Goal: Navigation & Orientation: Find specific page/section

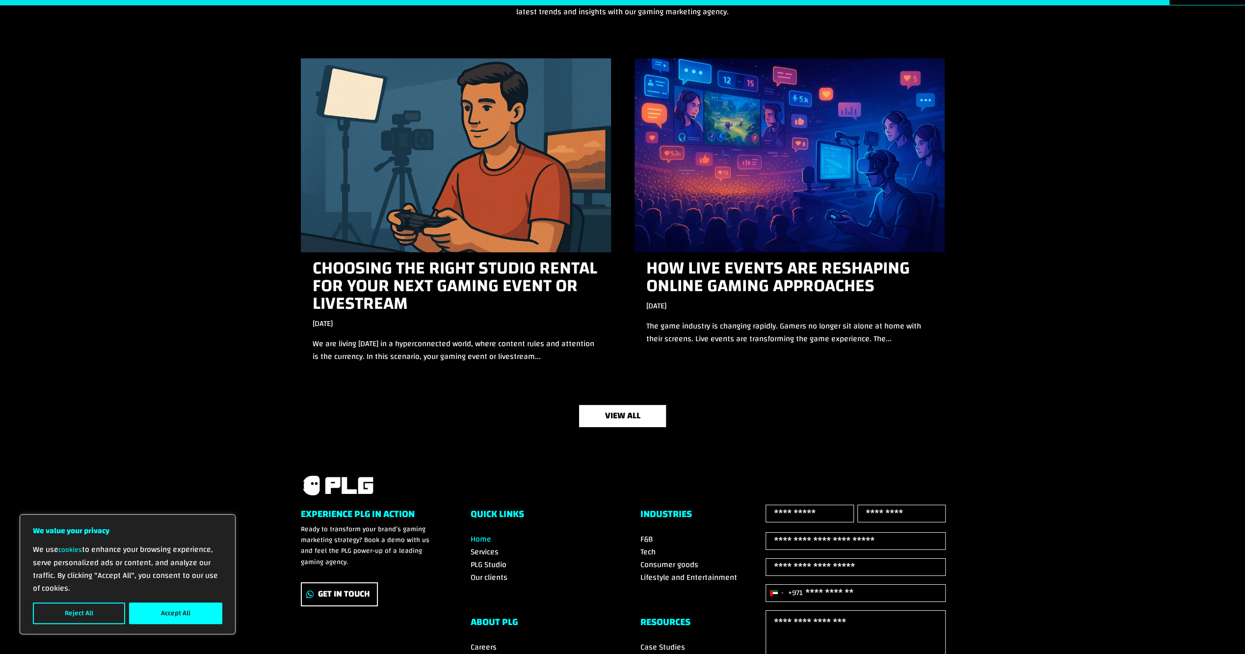
scroll to position [3041, 0]
click at [483, 574] on span "Our clients" at bounding box center [489, 578] width 37 height 15
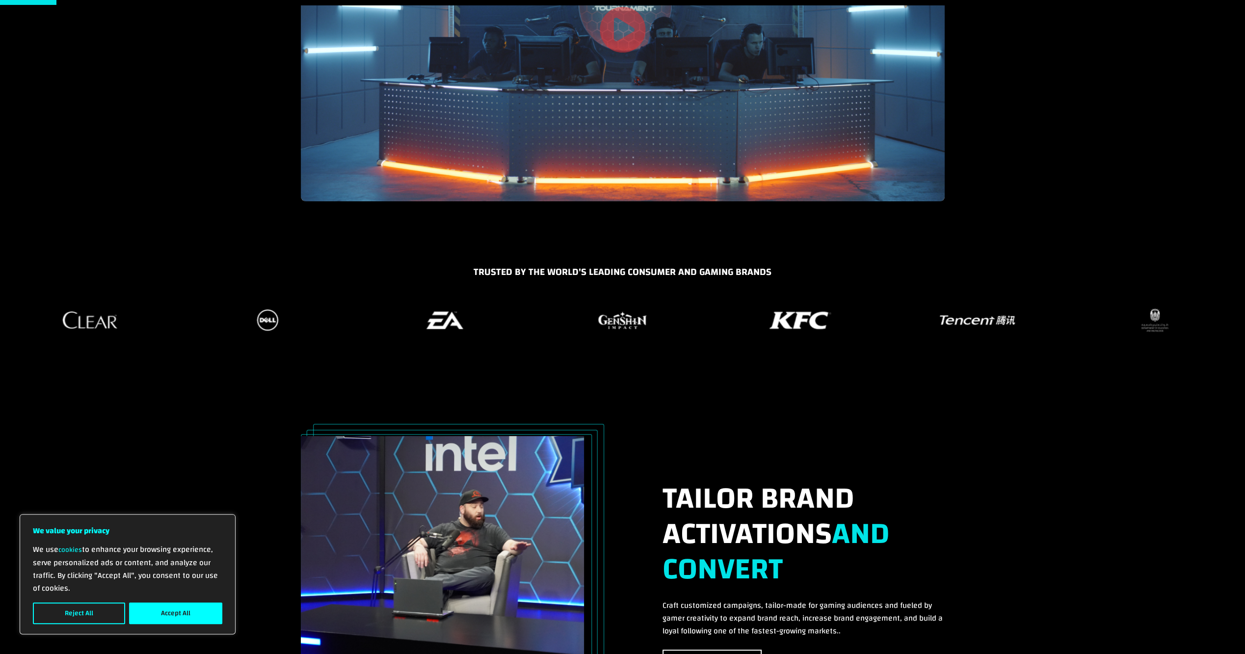
scroll to position [294, 0]
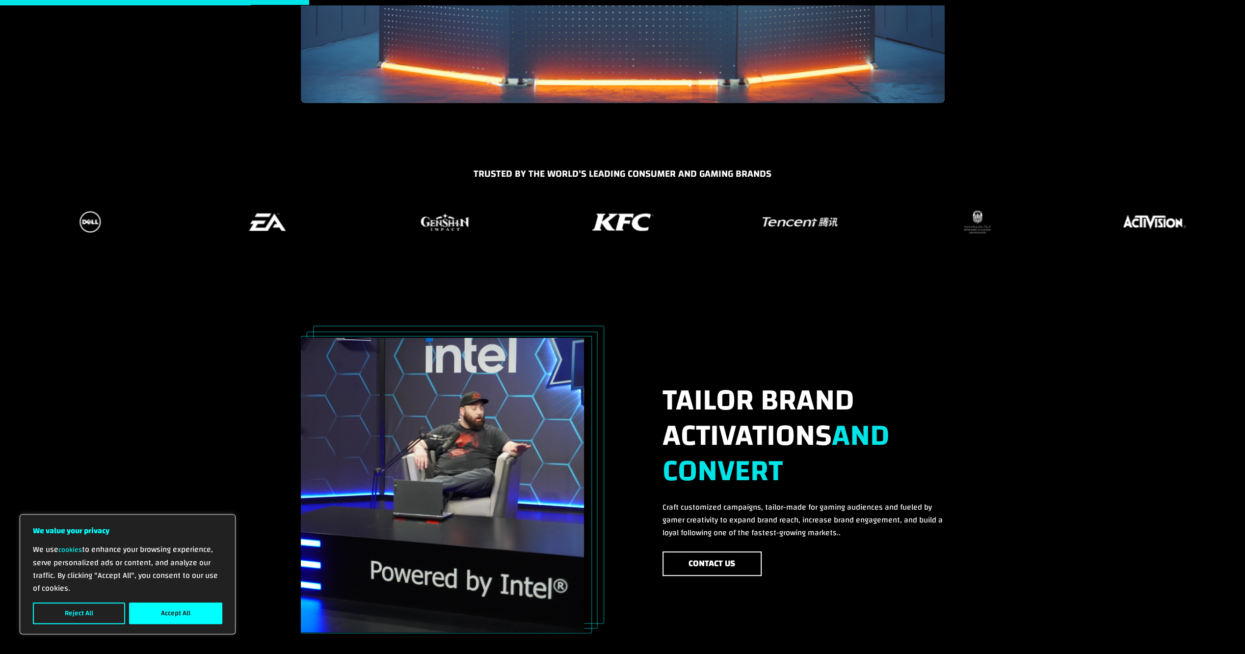
click at [809, 229] on img "14 / 37" at bounding box center [800, 221] width 80 height 15
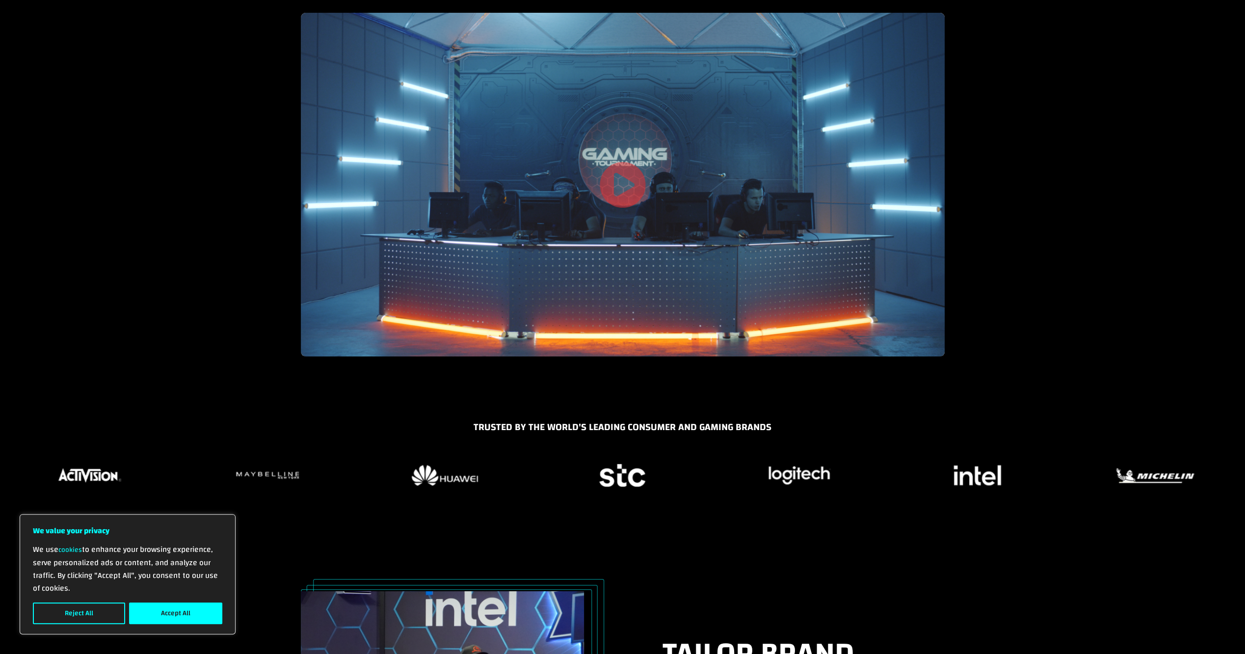
scroll to position [0, 0]
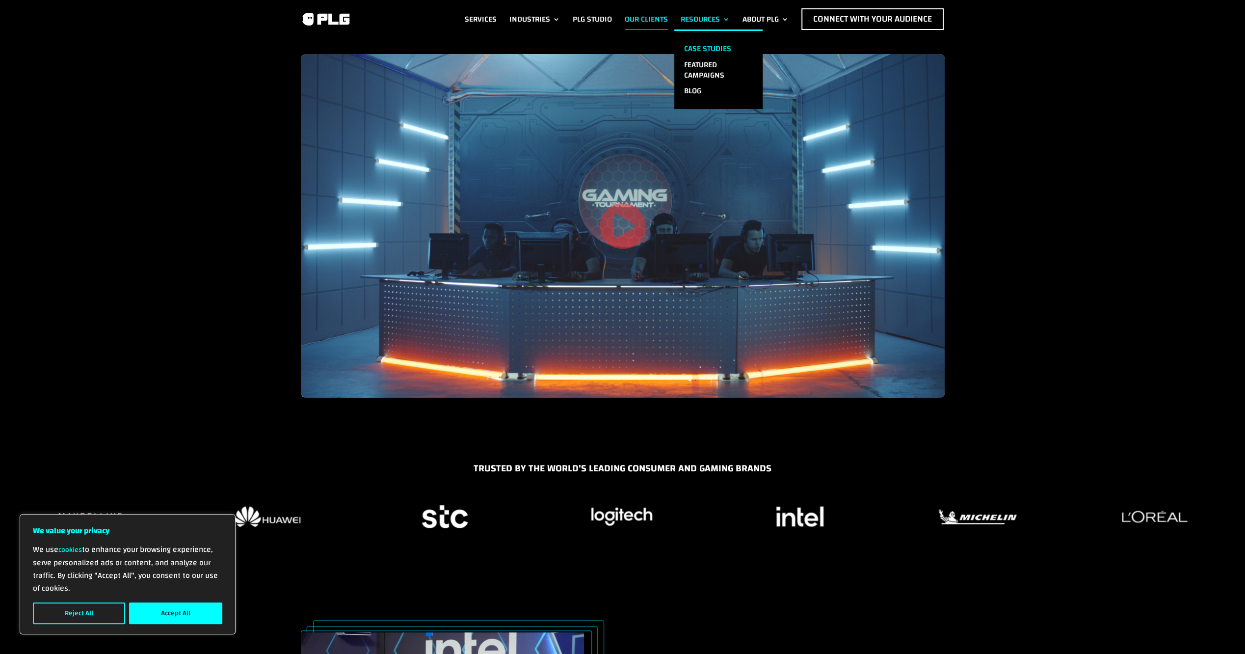
click at [701, 47] on link "Case Studies" at bounding box center [718, 49] width 88 height 16
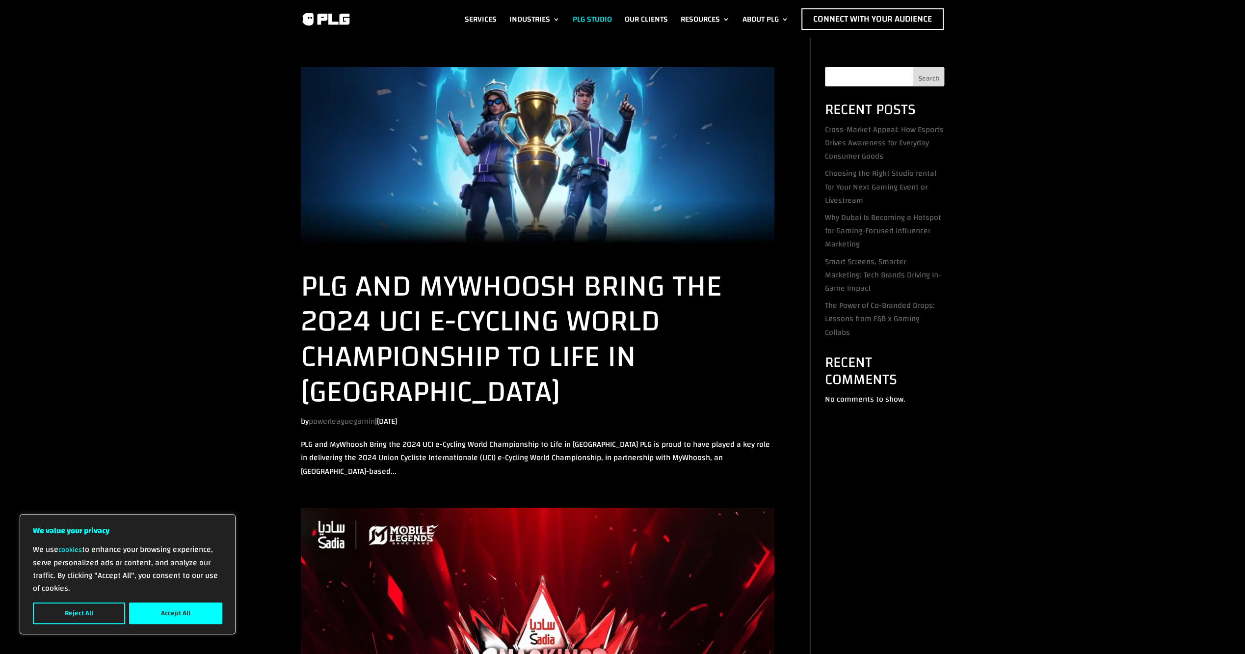
click at [583, 20] on link "PLG Studio" at bounding box center [592, 19] width 39 height 22
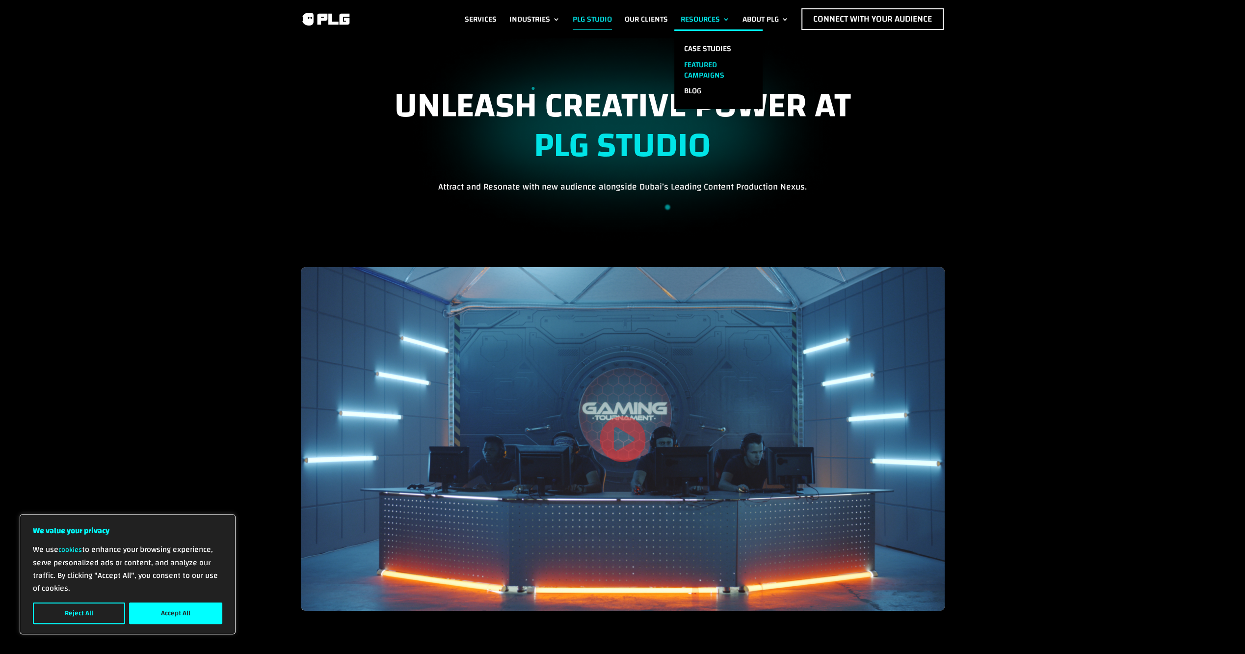
click at [703, 61] on link "Featured Campaigns" at bounding box center [718, 70] width 88 height 26
